Goal: Check status: Check status

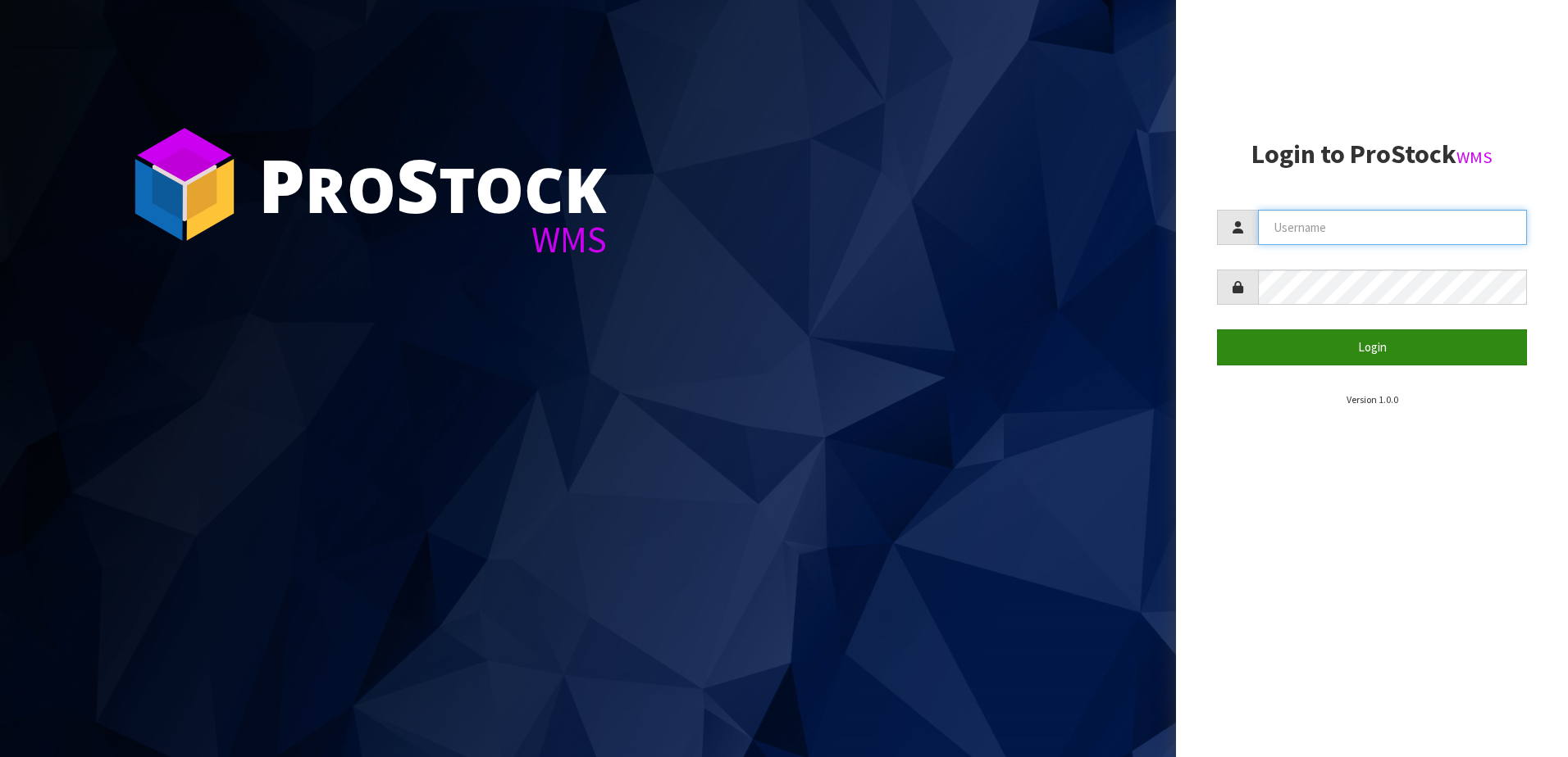
type input "NEOGEN"
click at [1385, 353] on button "Login" at bounding box center [1372, 347] width 310 height 35
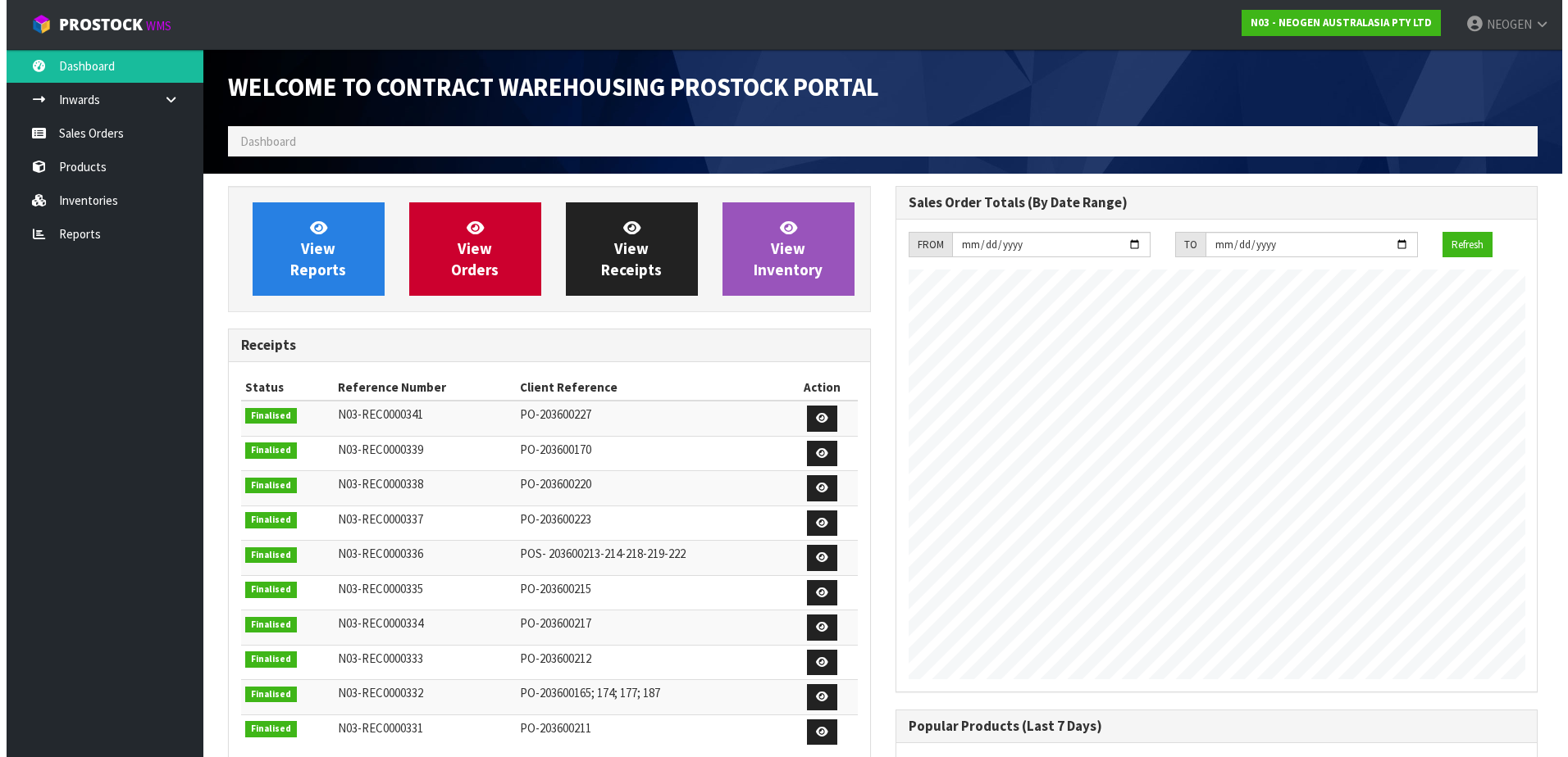
scroll to position [909, 667]
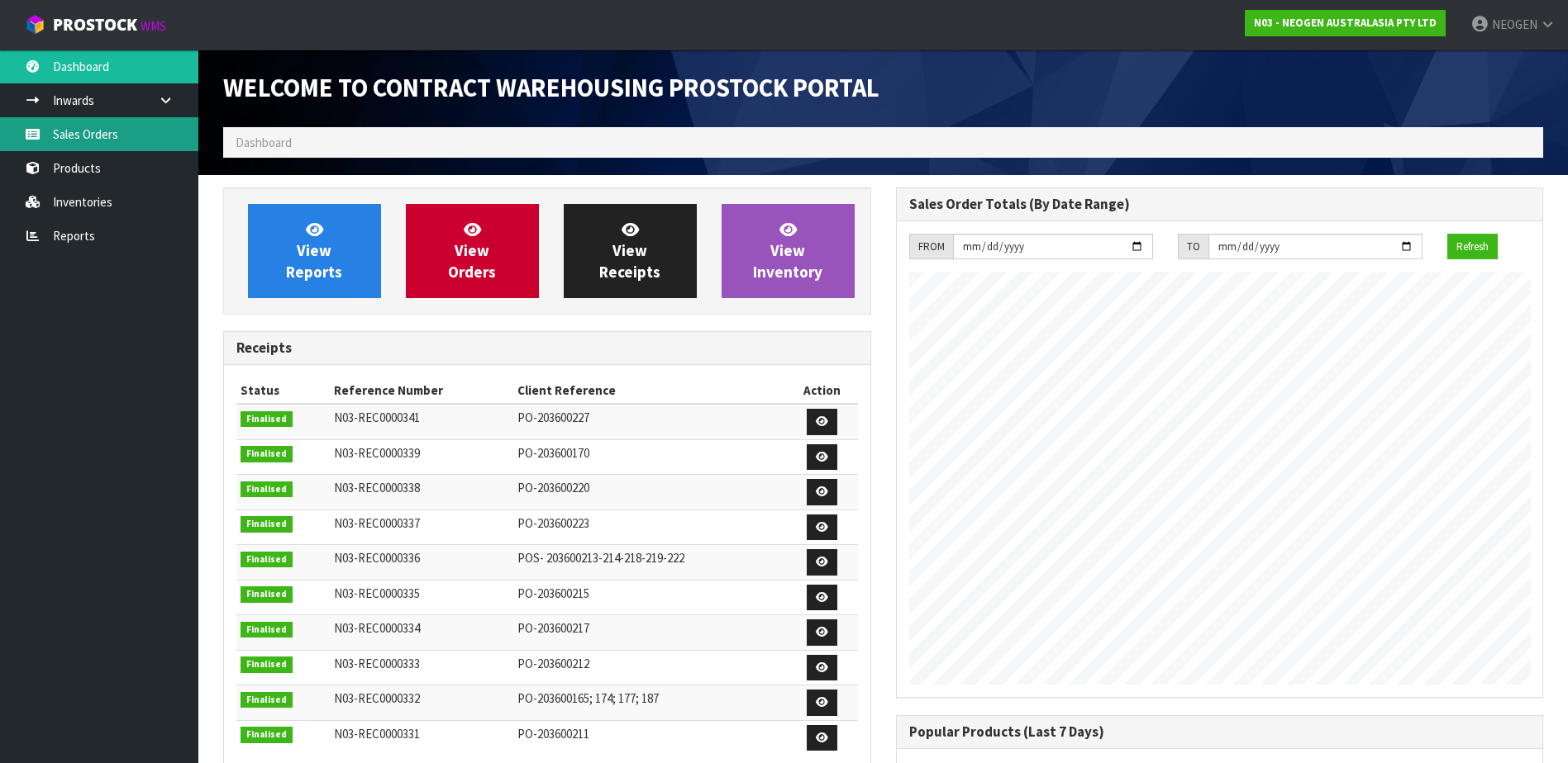
click at [89, 137] on link "Sales Orders" at bounding box center [99, 133] width 198 height 34
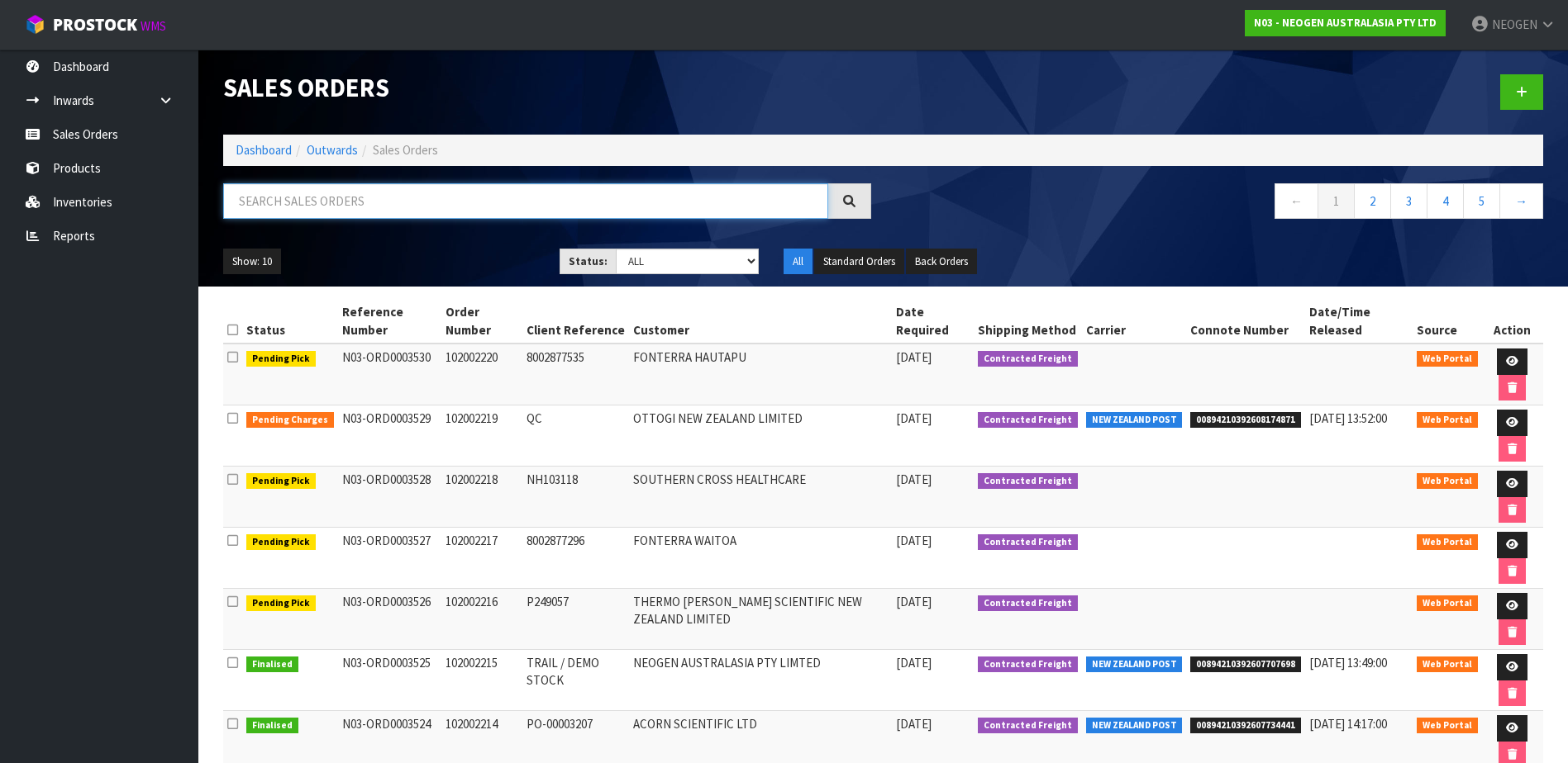
click at [350, 200] on input "text" at bounding box center [526, 201] width 605 height 35
type input "102002222"
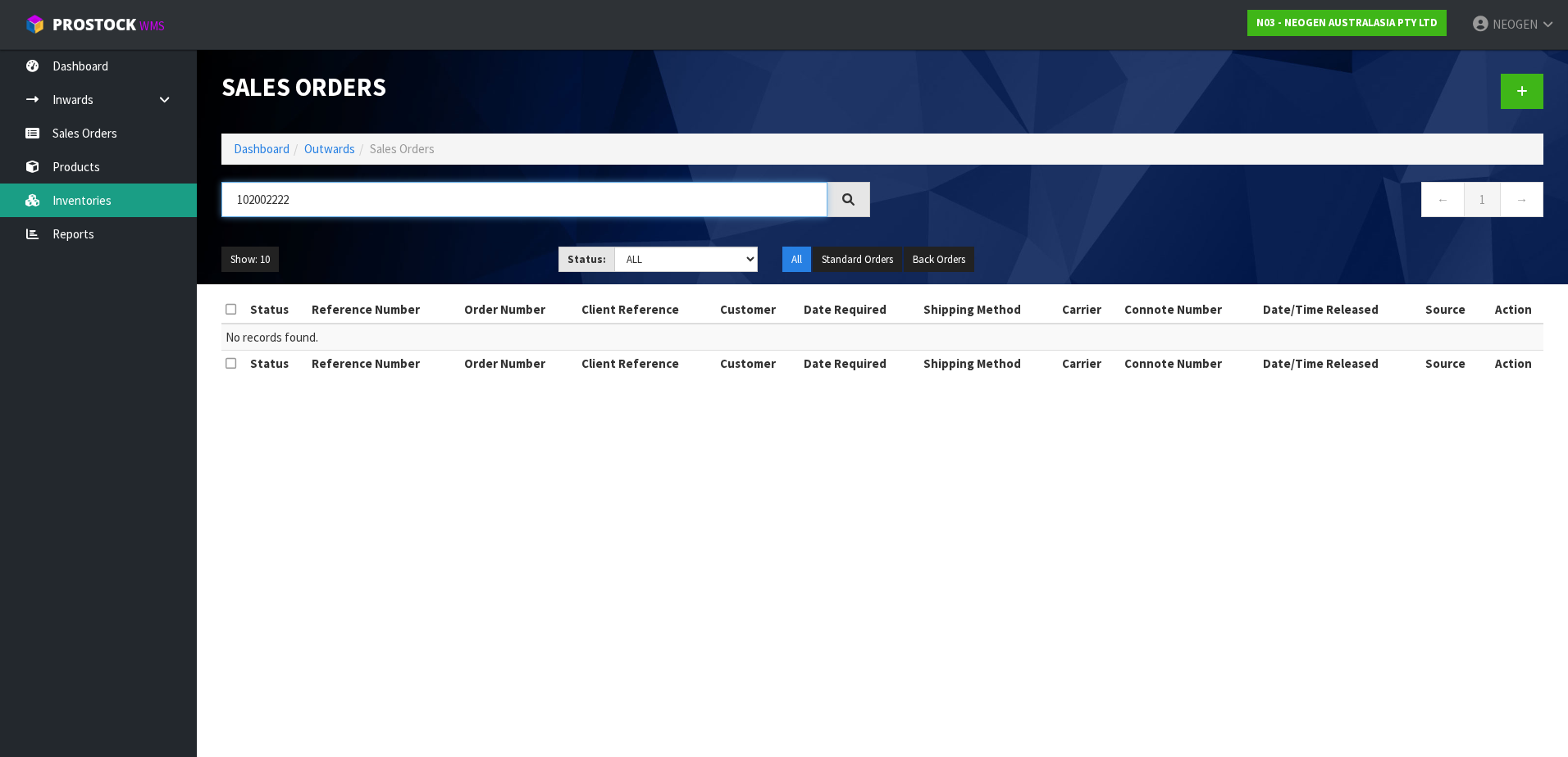
drag, startPoint x: 355, startPoint y: 190, endPoint x: 190, endPoint y: 188, distance: 165.0
click at [190, 188] on body "Toggle navigation ProStock WMS N03 - NEOGEN AUSTRALASIA PTY LTD NEOGEN Logout D…" at bounding box center [784, 378] width 1568 height 757
